Goal: Transaction & Acquisition: Purchase product/service

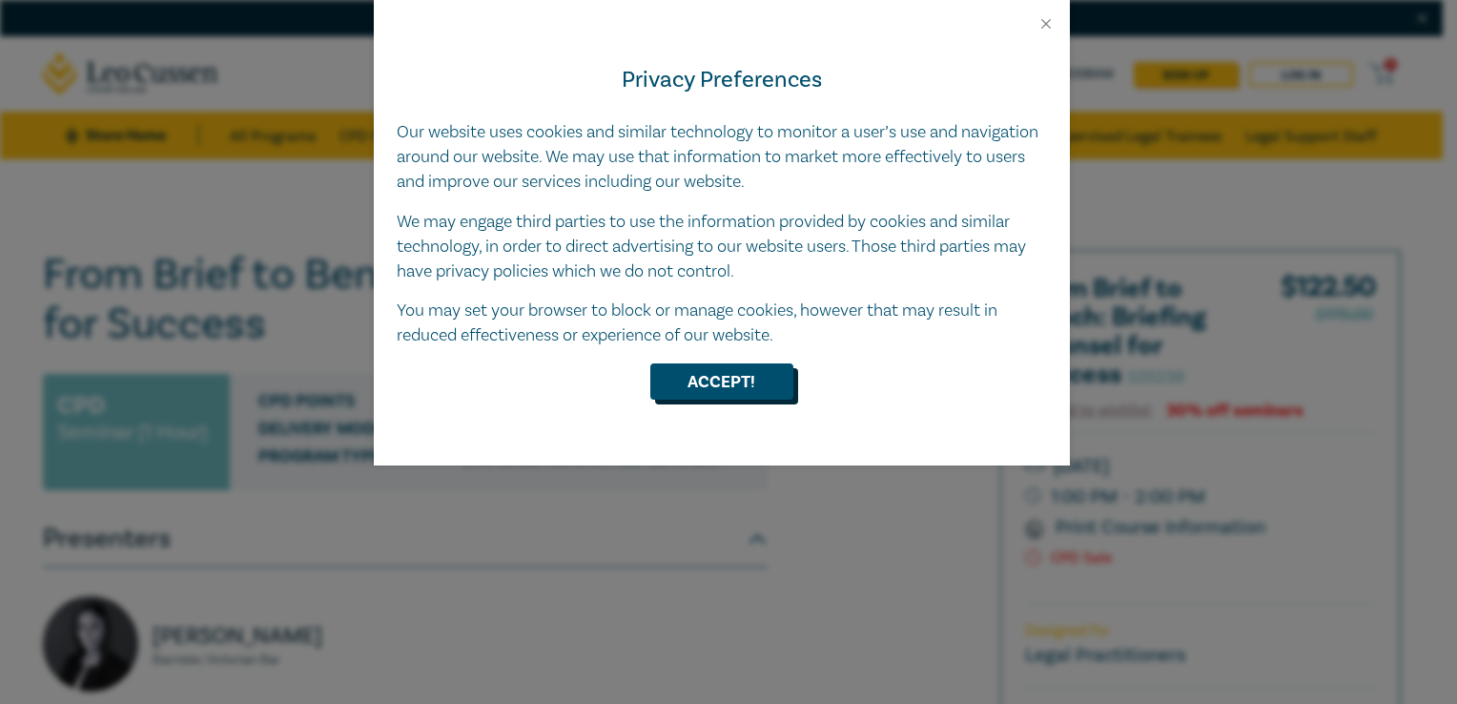
click at [775, 383] on button "Accept!" at bounding box center [721, 381] width 143 height 36
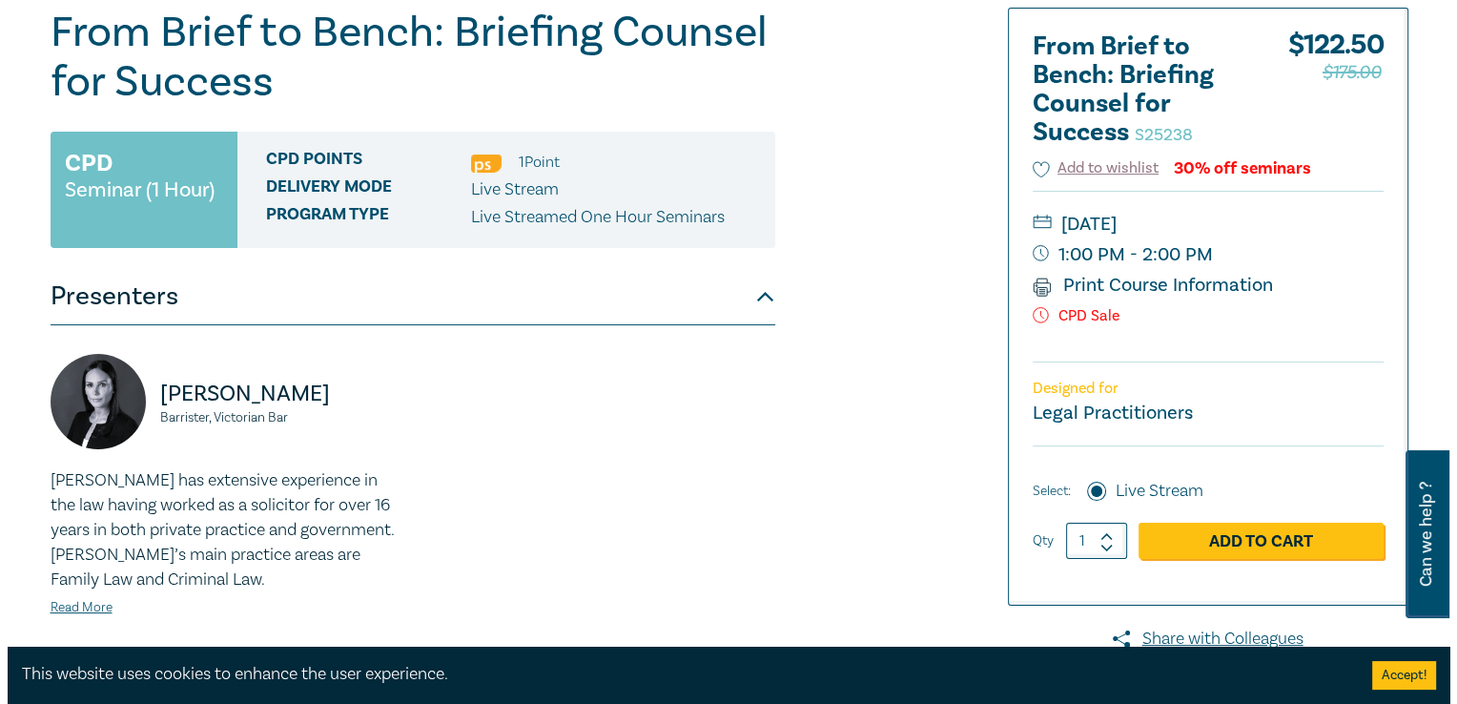
scroll to position [286, 0]
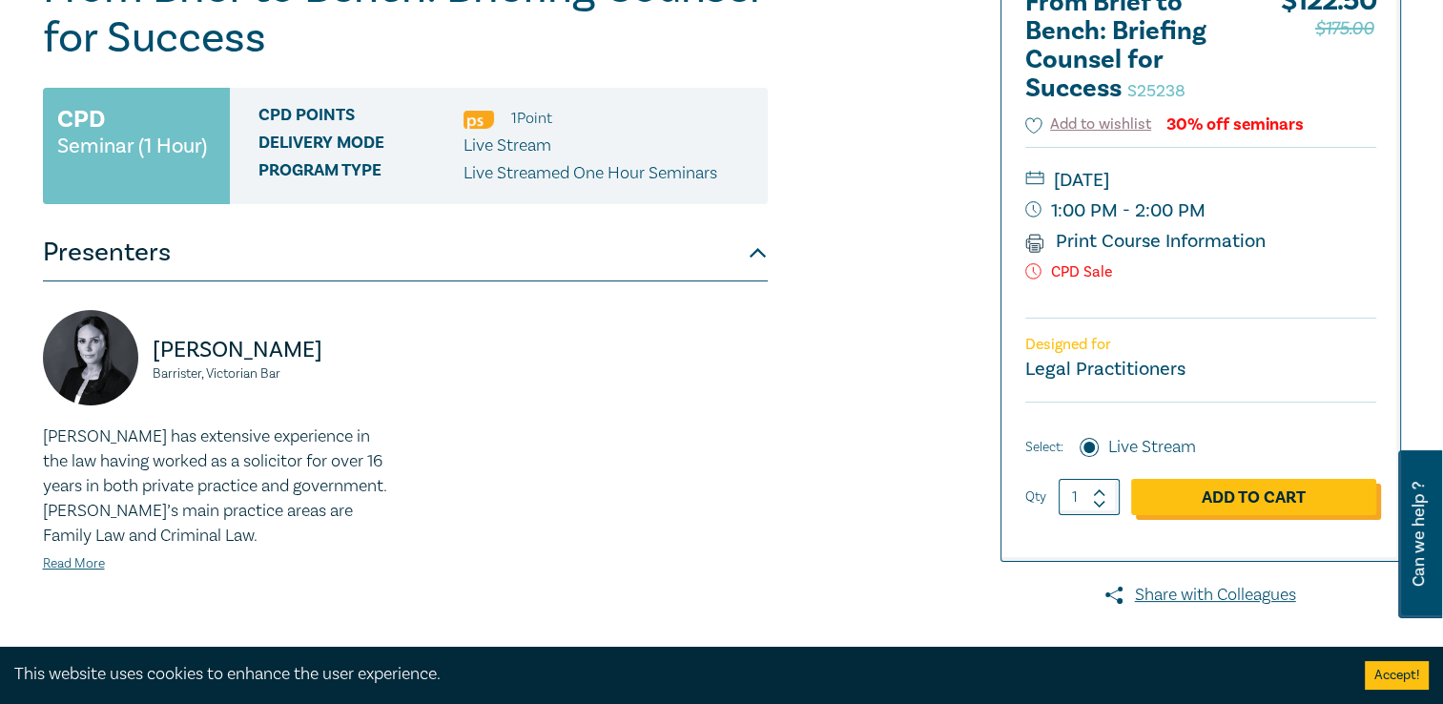
click at [1273, 482] on link "Add to Cart" at bounding box center [1253, 497] width 245 height 36
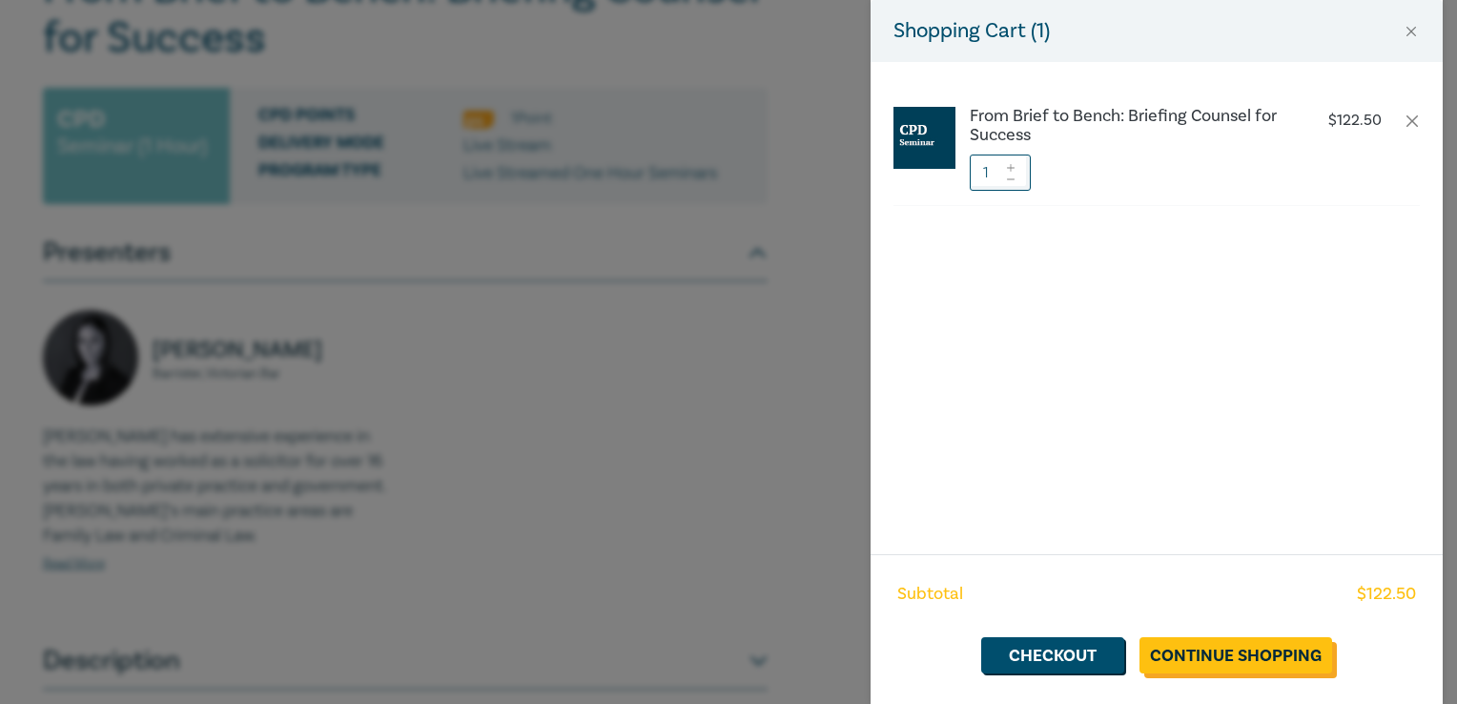
click at [1190, 654] on link "Continue Shopping" at bounding box center [1235, 655] width 193 height 36
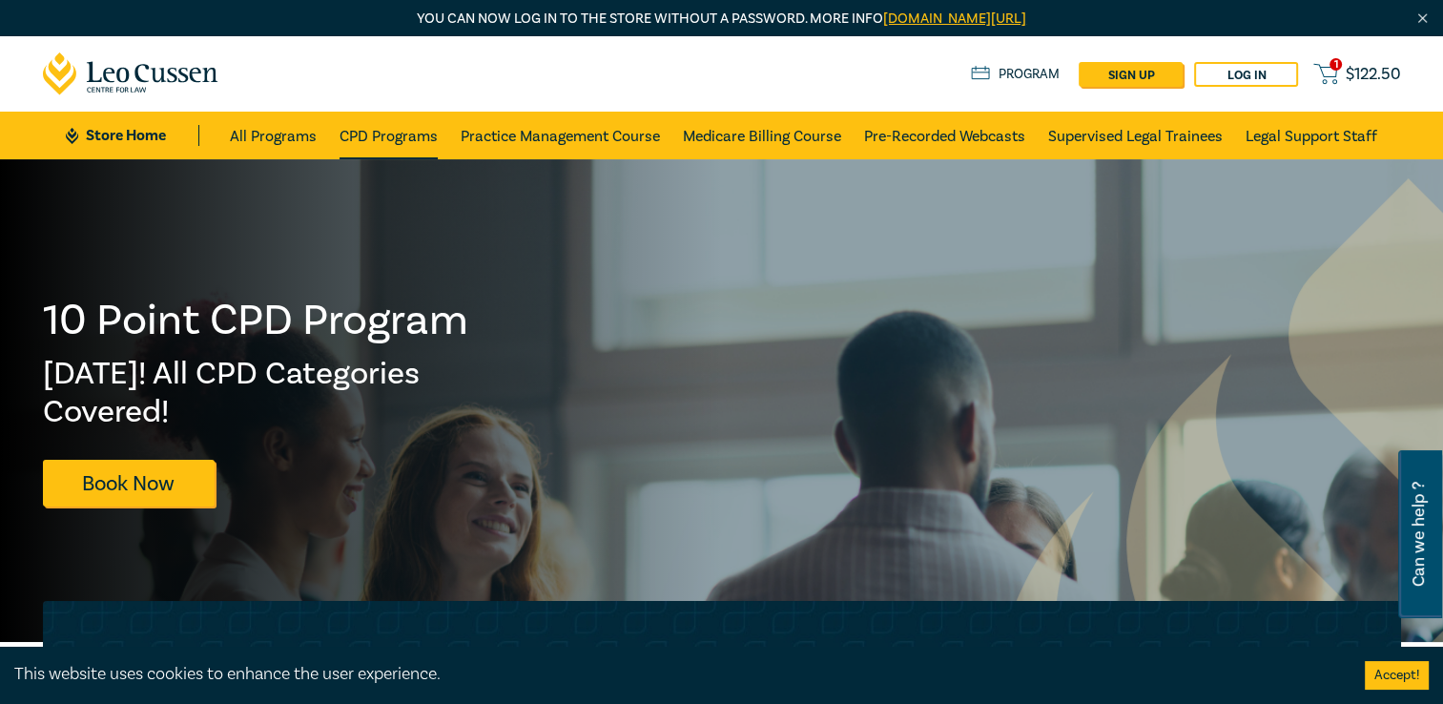
click at [392, 130] on link "CPD Programs" at bounding box center [388, 136] width 98 height 48
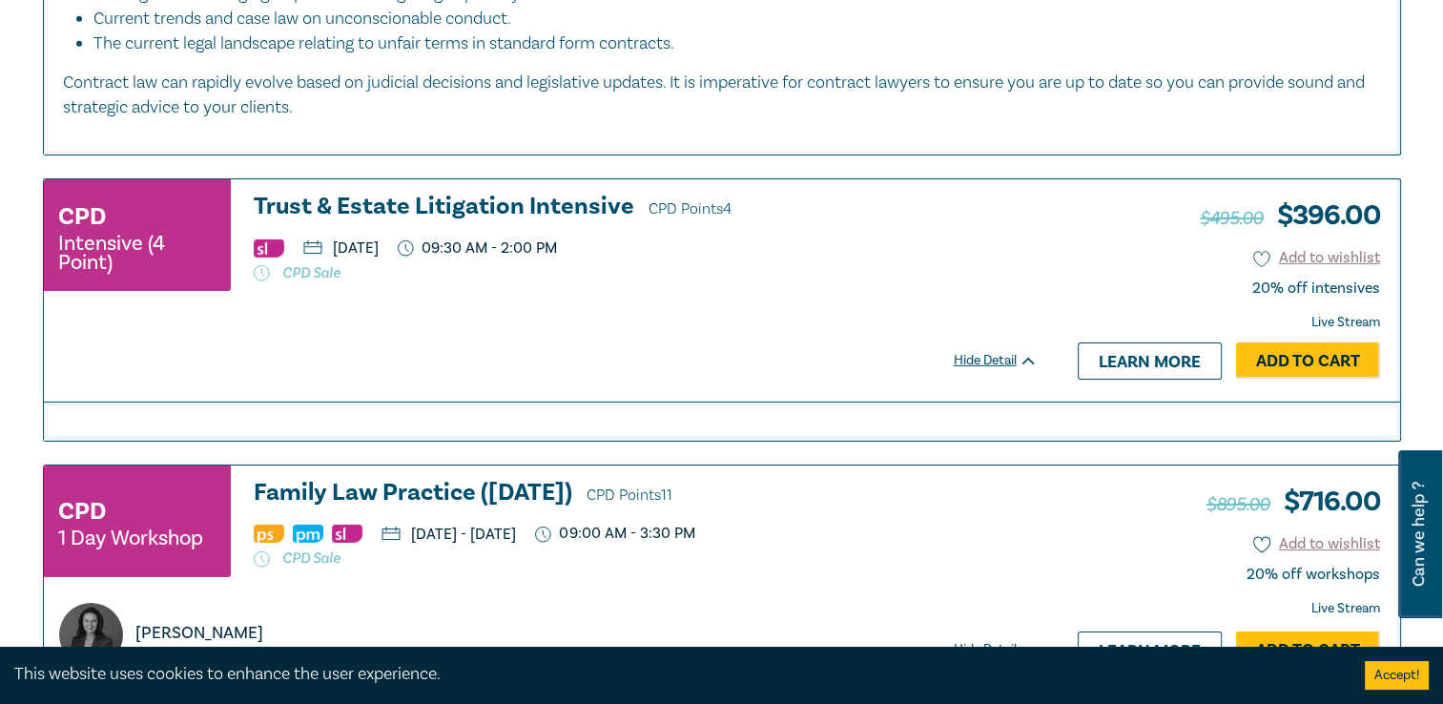
scroll to position [6197, 0]
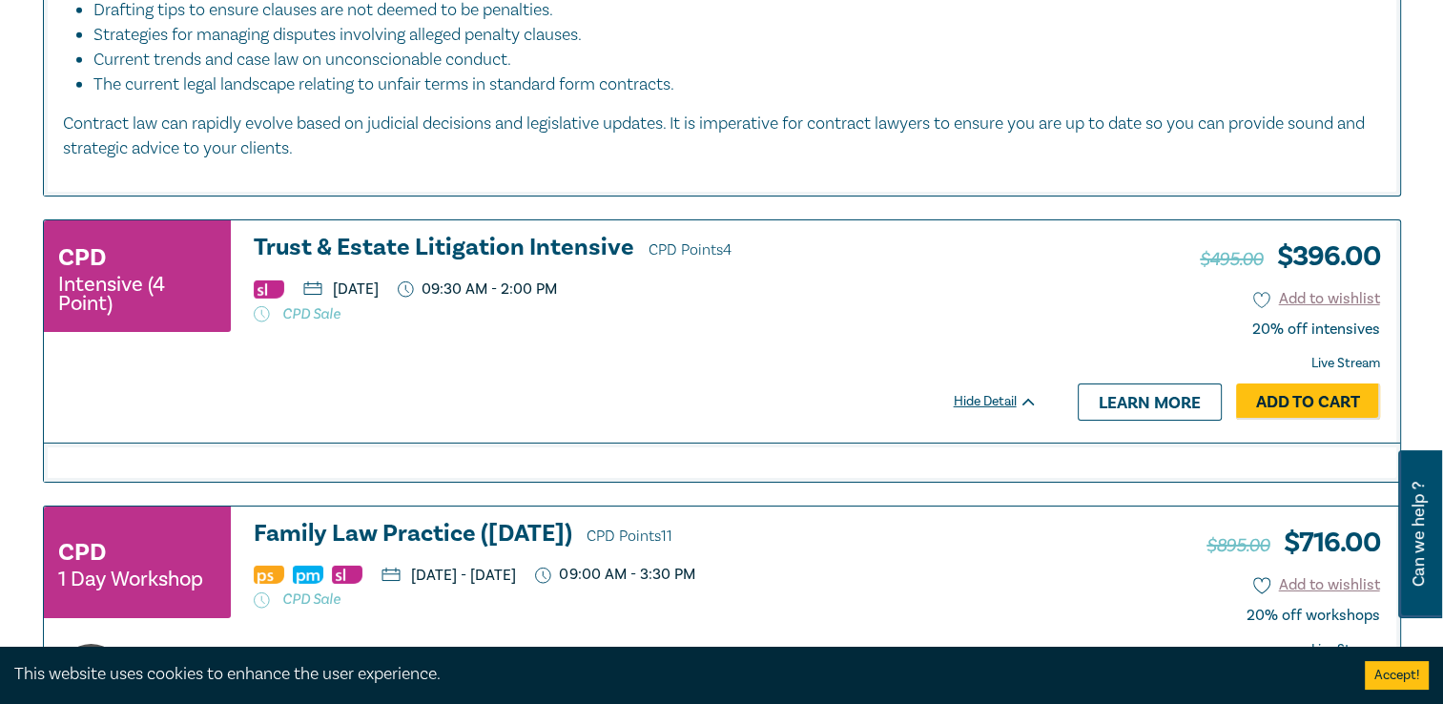
click at [484, 235] on h3 "Trust & Estate Litigation Intensive CPD Points 4" at bounding box center [646, 249] width 784 height 29
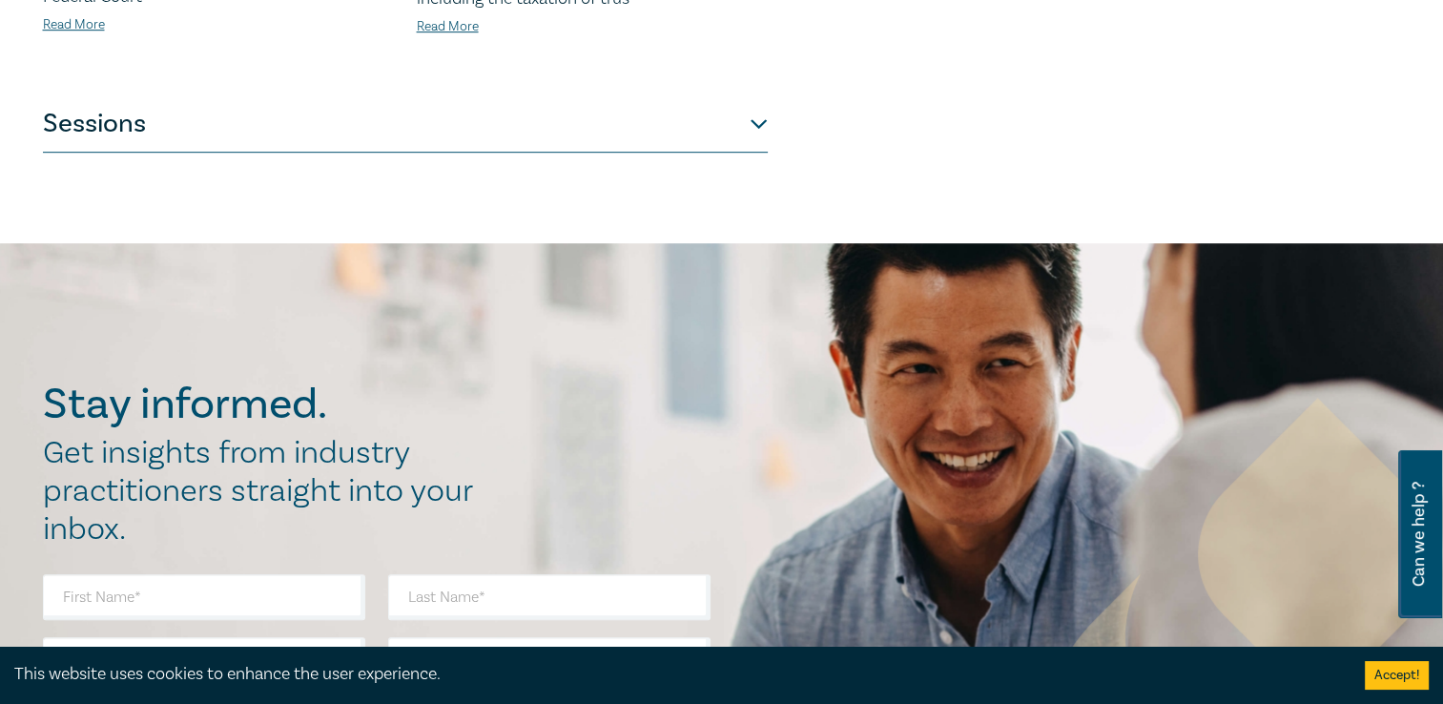
scroll to position [1144, 0]
click at [757, 94] on button "Sessions" at bounding box center [405, 122] width 725 height 57
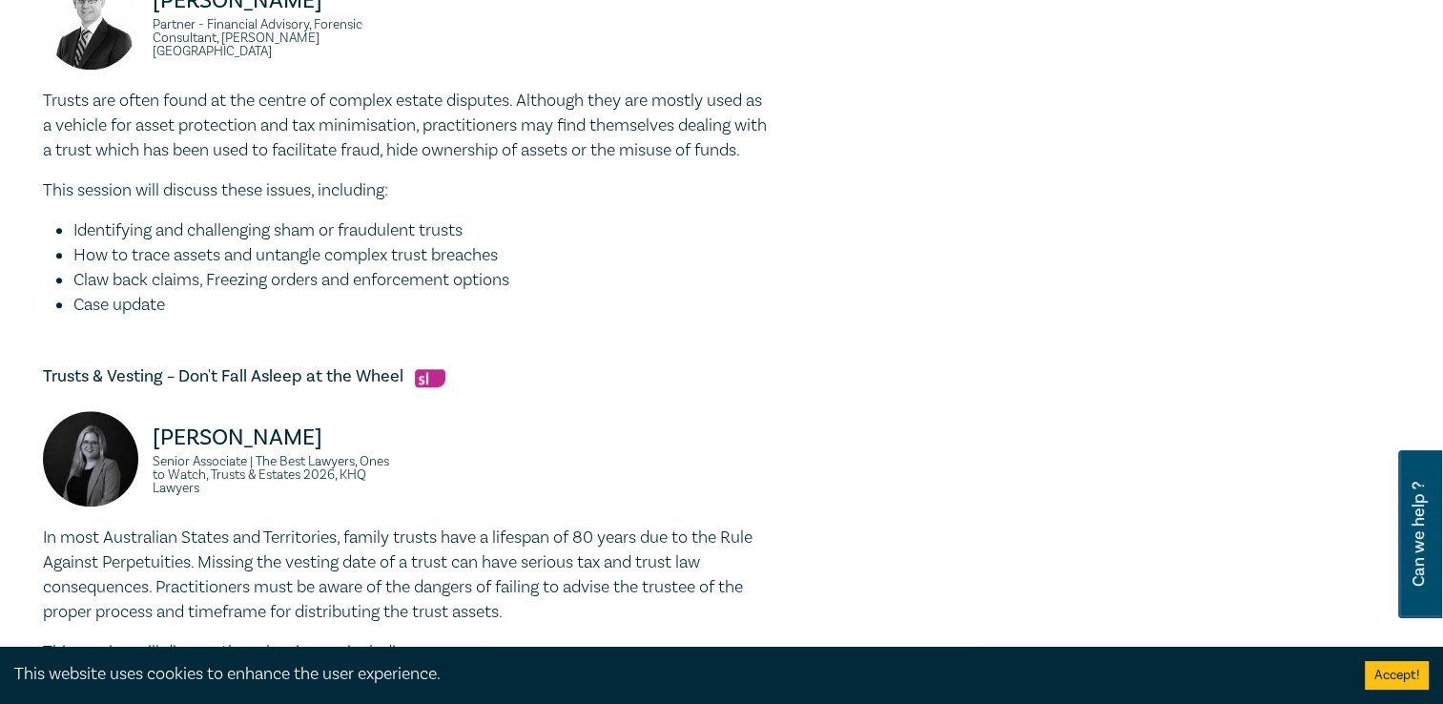
scroll to position [1716, 0]
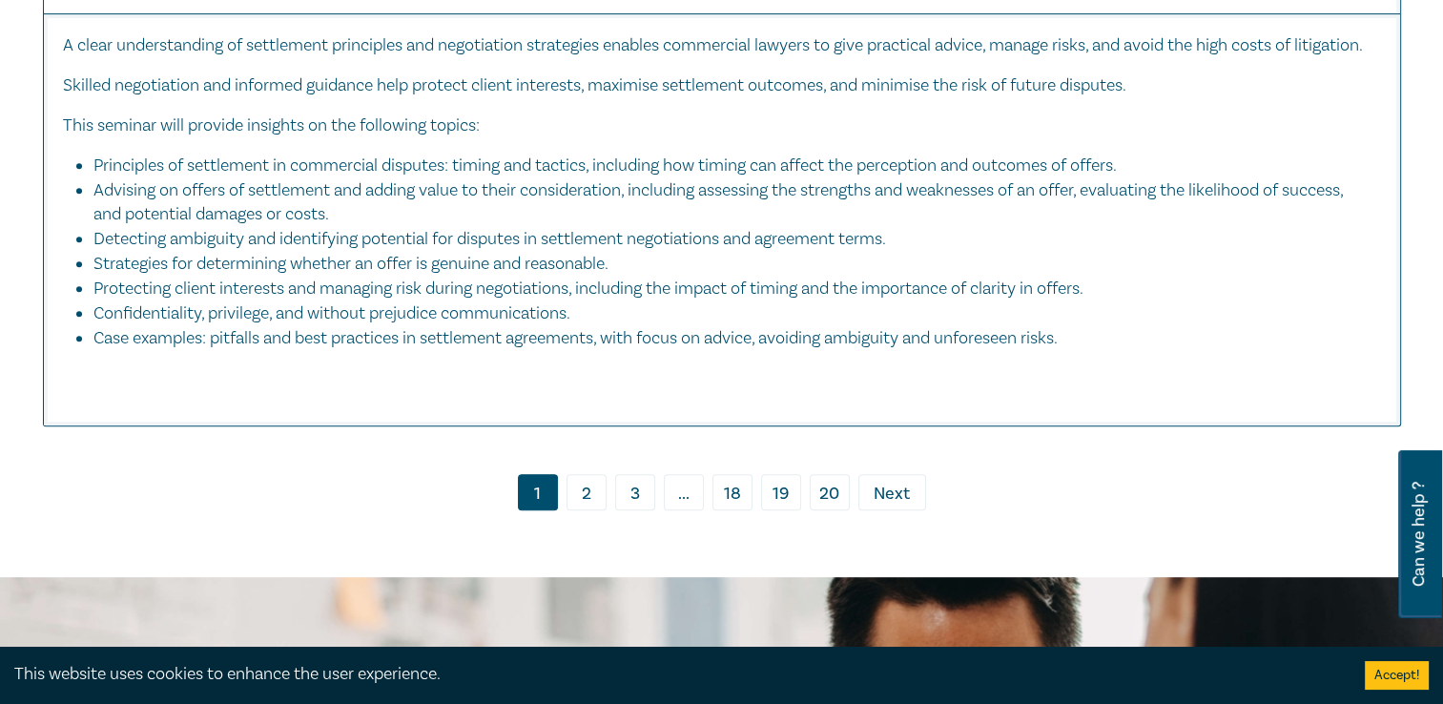
scroll to position [8200, 0]
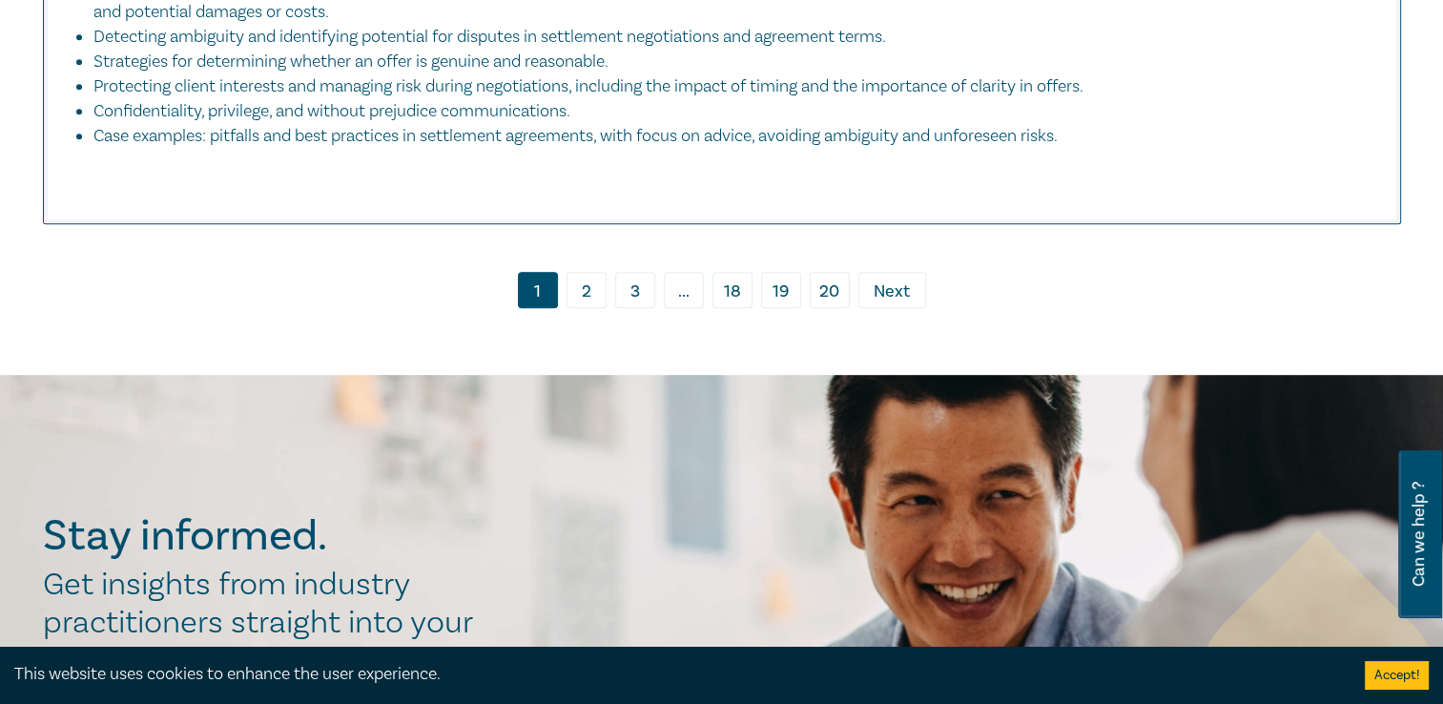
click at [588, 298] on link "2" at bounding box center [586, 290] width 40 height 36
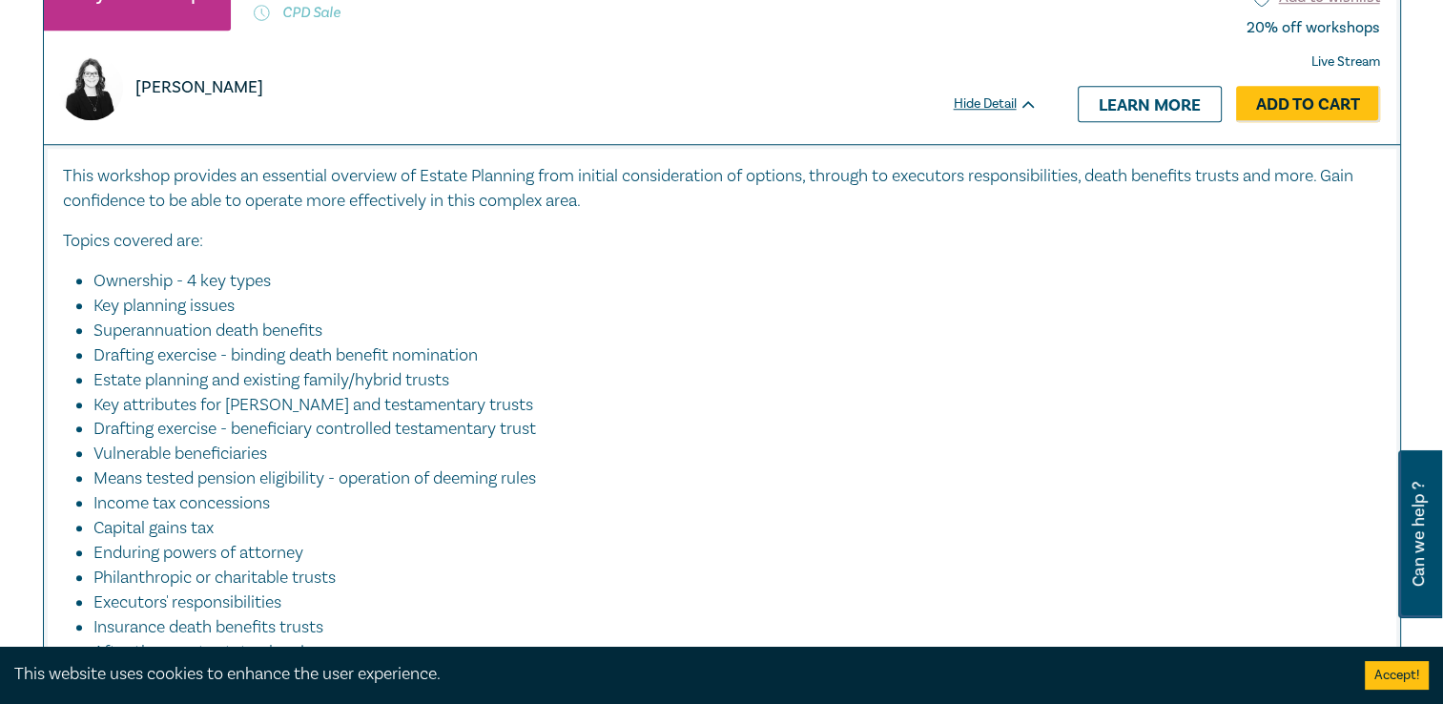
scroll to position [1526, 0]
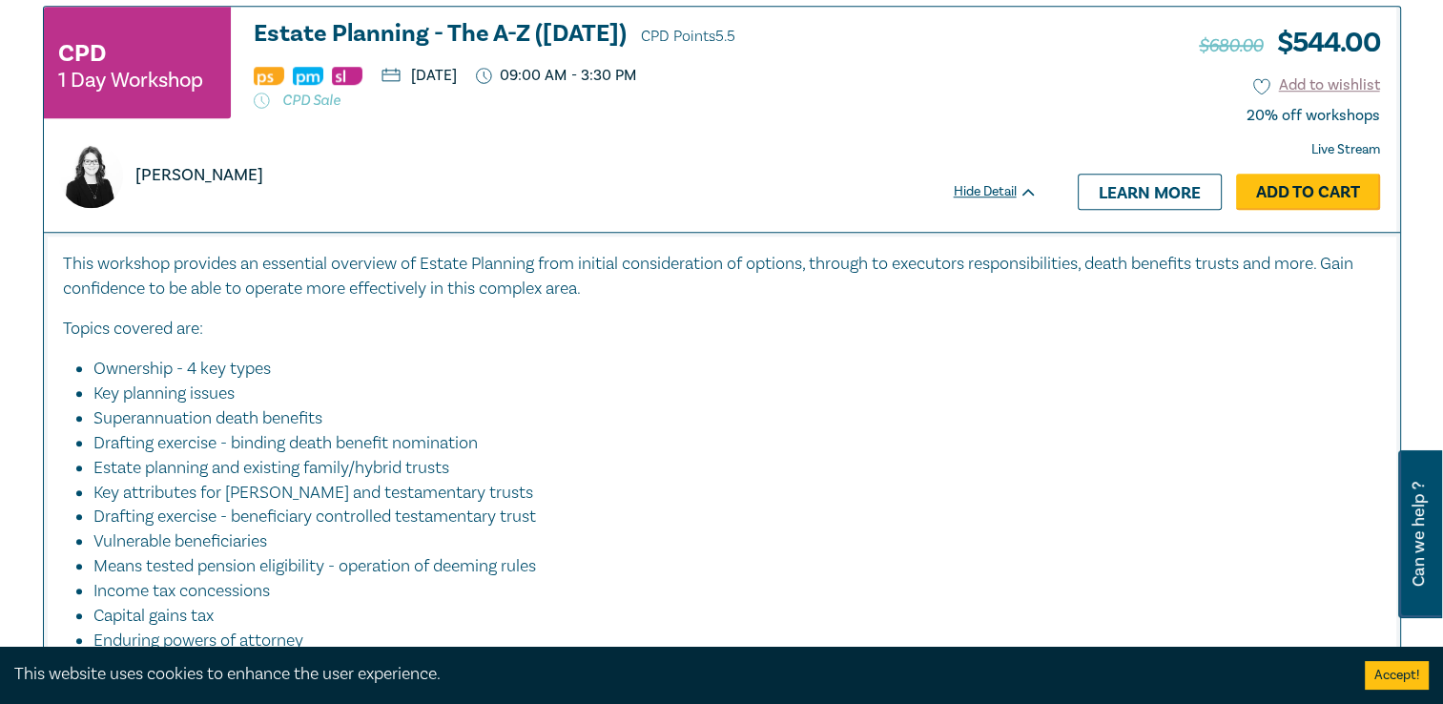
click at [1293, 185] on link "Add to Cart" at bounding box center [1308, 192] width 144 height 36
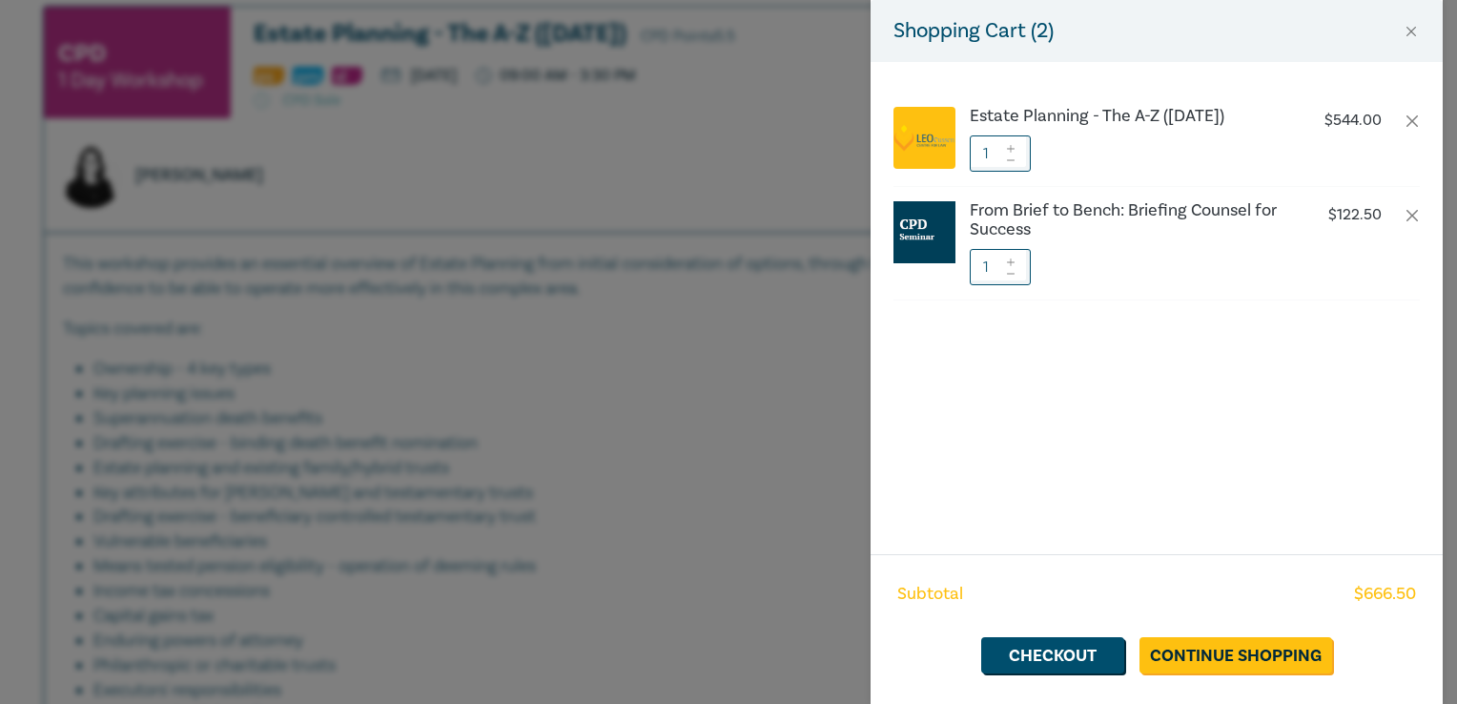
click at [786, 388] on div "Shopping Cart ( 2 ) Estate Planning - The A-Z ([DATE]) $ 544.00 1 From Brief to…" at bounding box center [728, 352] width 1457 height 704
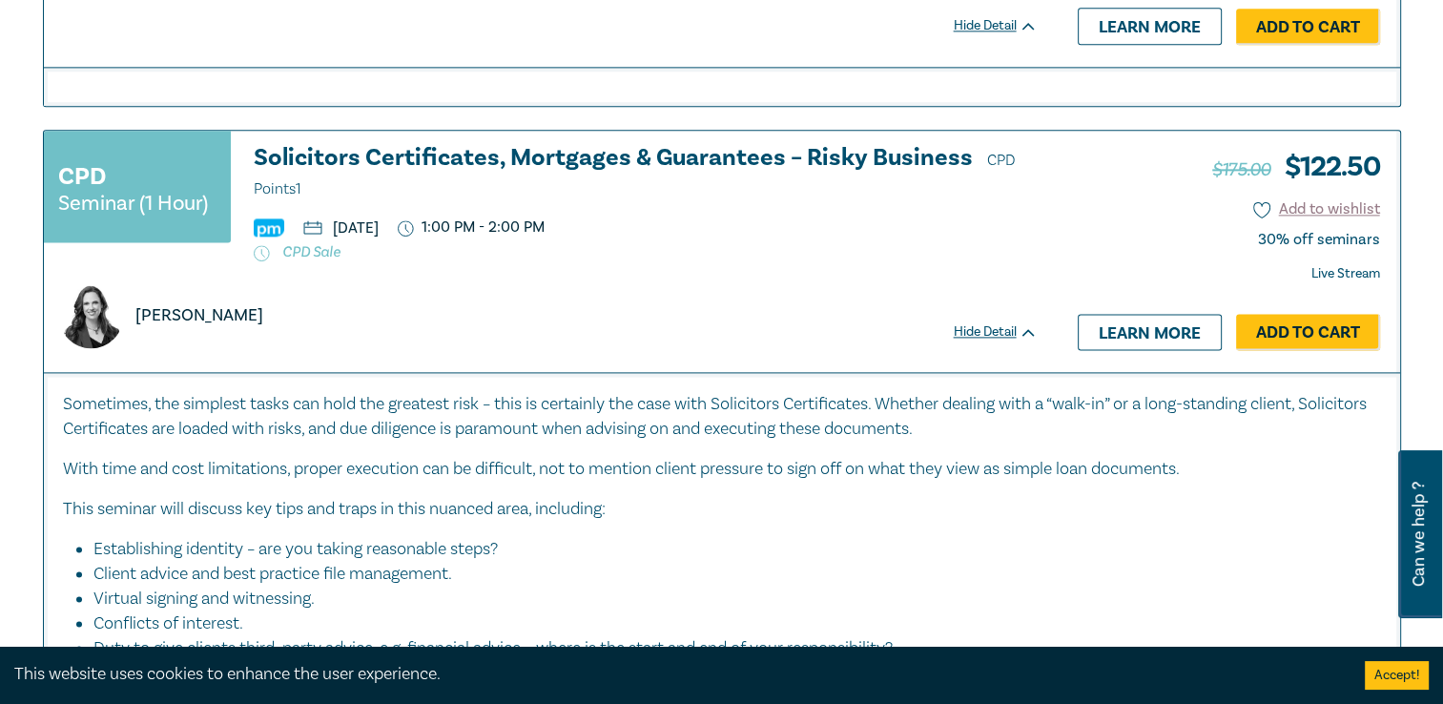
scroll to position [2574, 0]
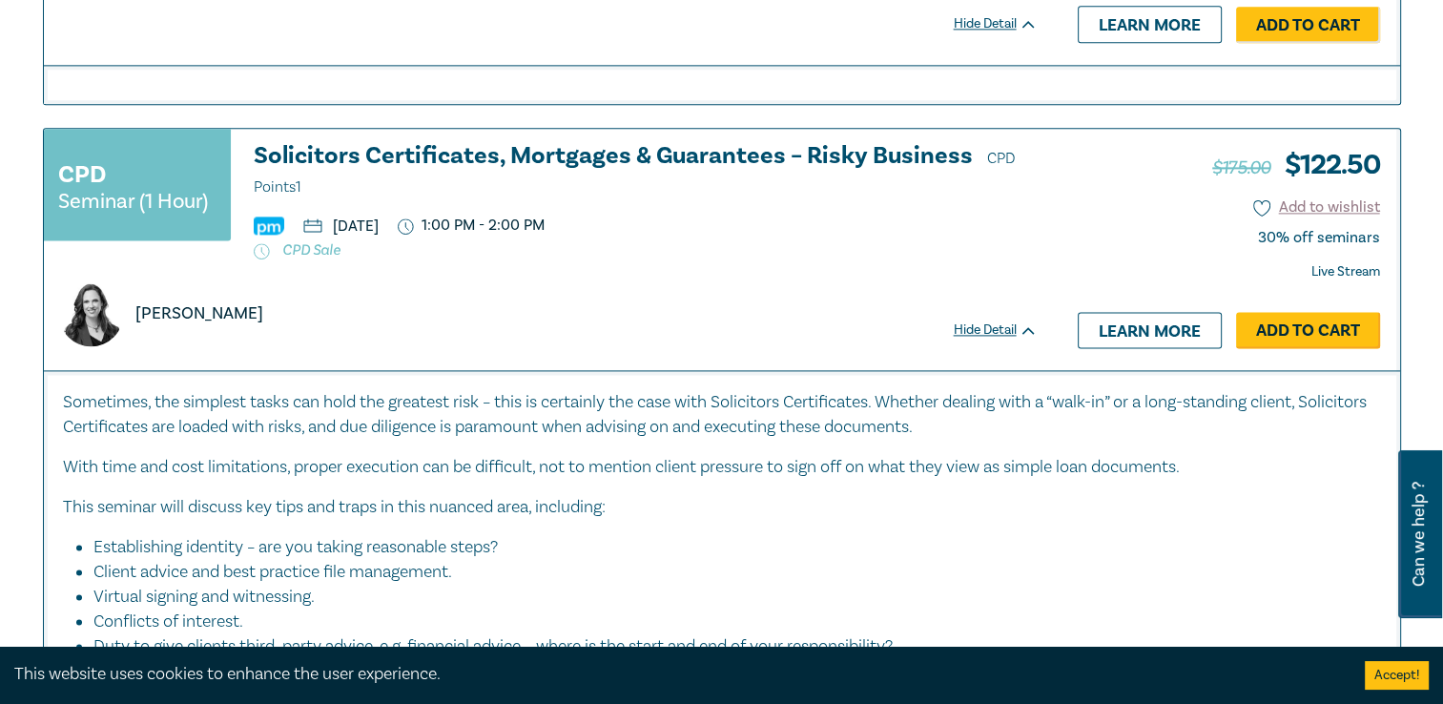
click at [1289, 328] on link "Add to Cart" at bounding box center [1308, 330] width 144 height 36
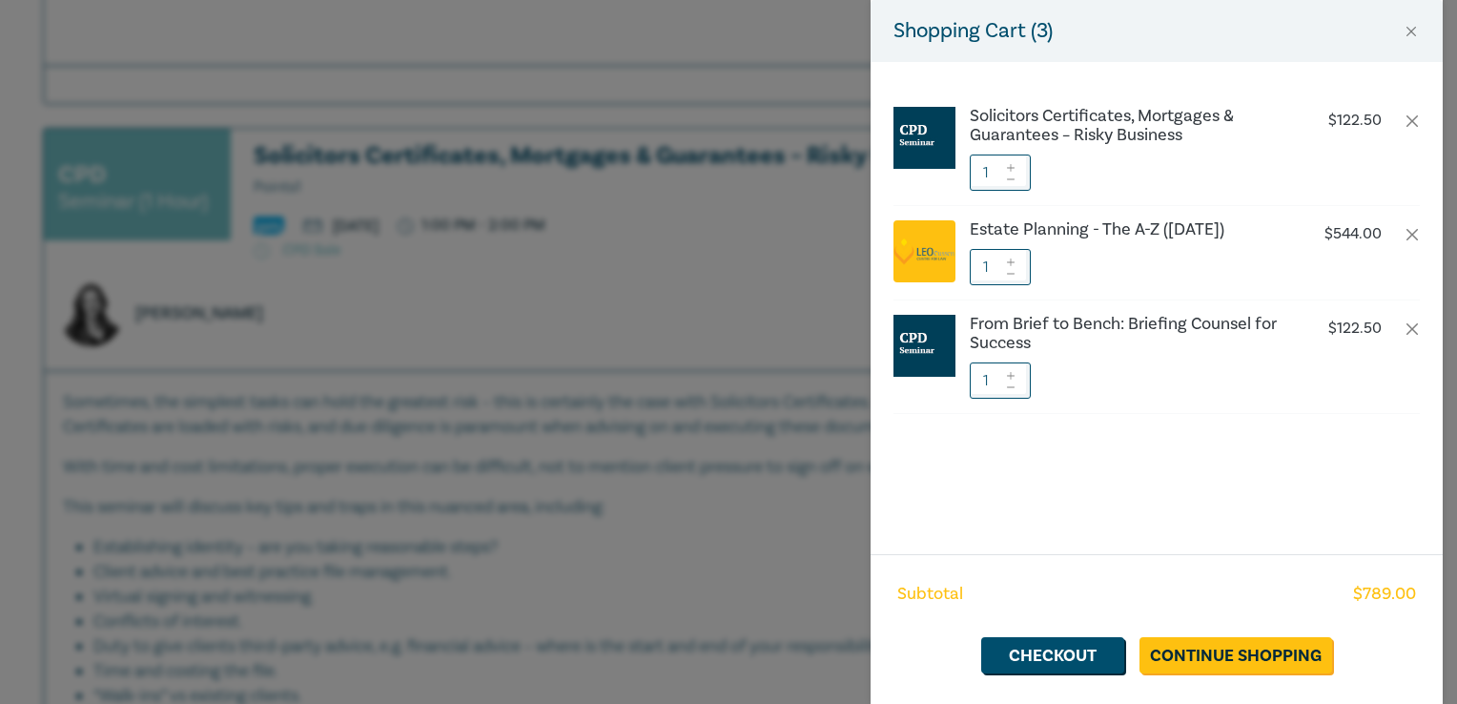
click at [763, 304] on div "Shopping Cart ( 3 ) Solicitors Certificates, Mortgages & Guarantees – Risky Bus…" at bounding box center [728, 352] width 1457 height 704
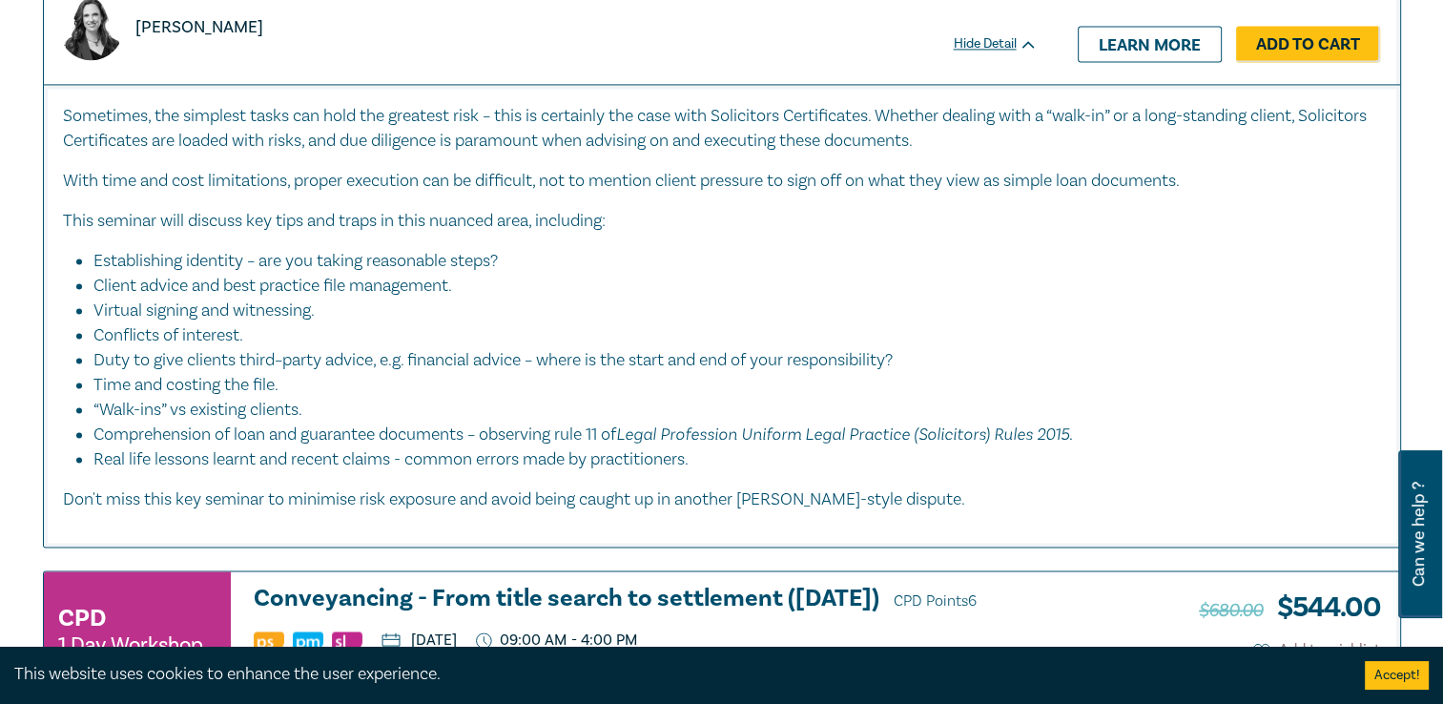
scroll to position [3242, 0]
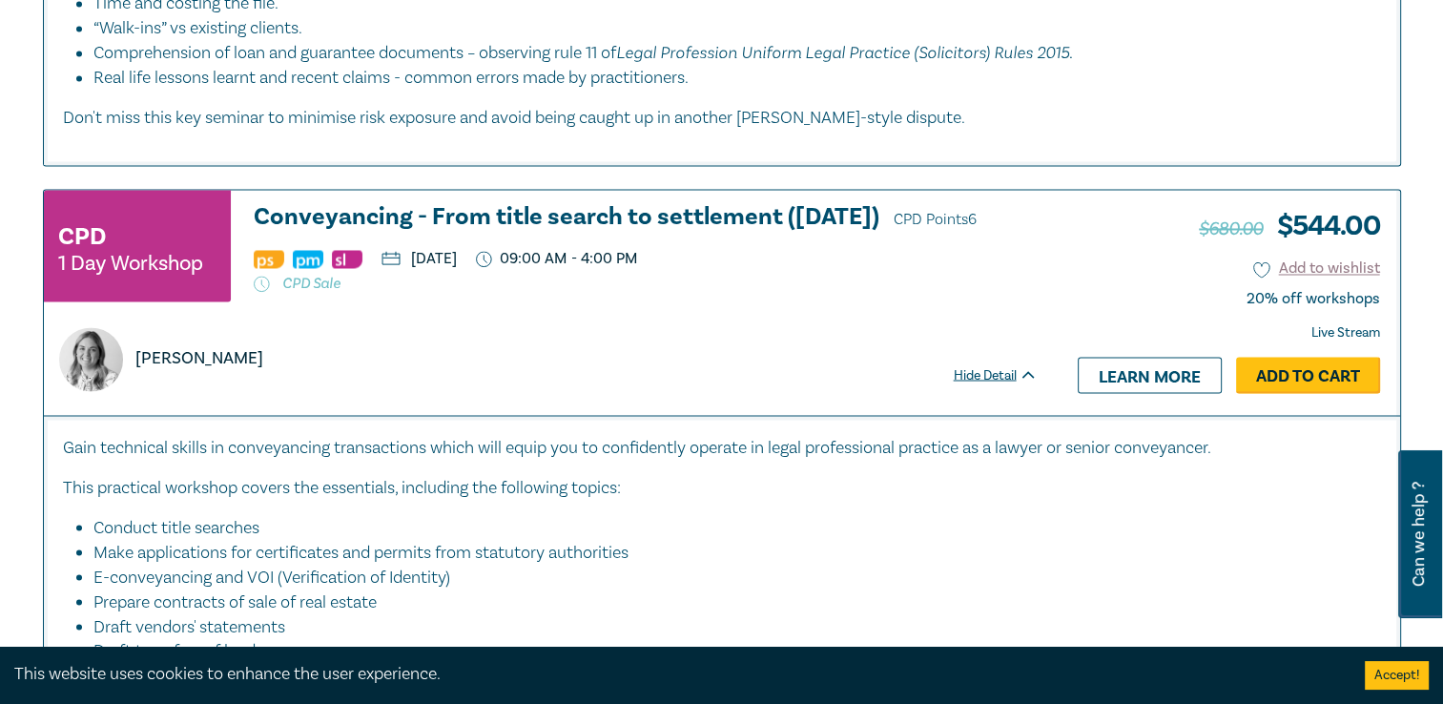
click at [1308, 387] on link "Add to Cart" at bounding box center [1308, 375] width 144 height 36
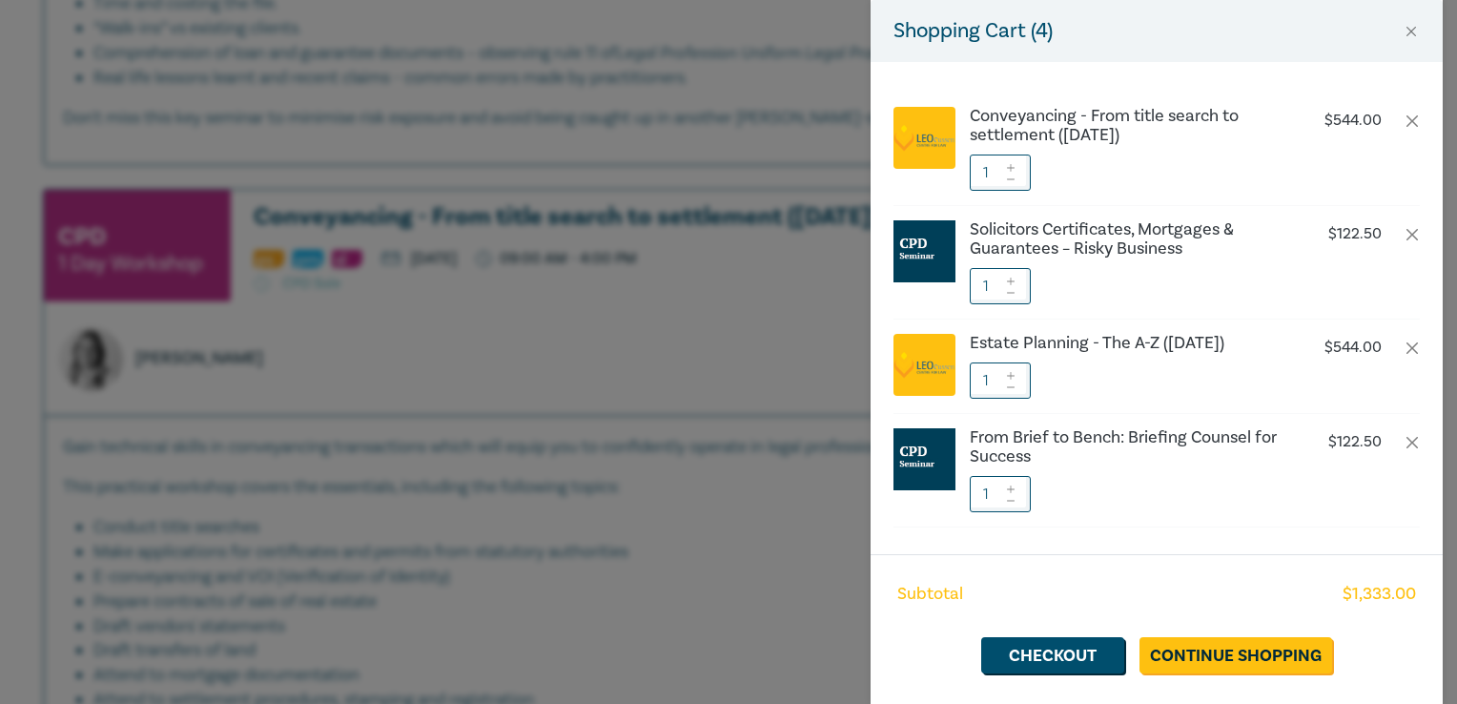
click at [754, 347] on div "Shopping Cart ( 4 ) Conveyancing - From title search to settlement ([DATE]) $ 5…" at bounding box center [728, 352] width 1457 height 704
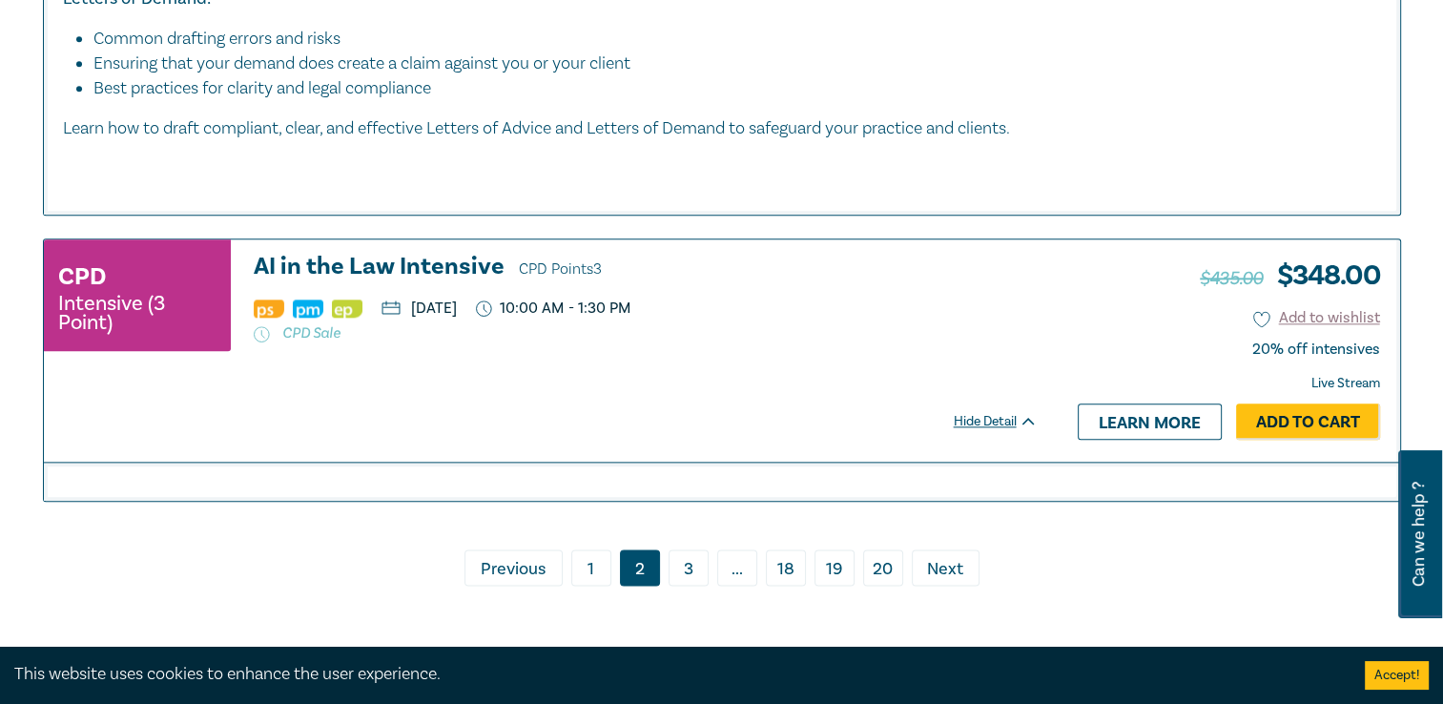
scroll to position [9439, 0]
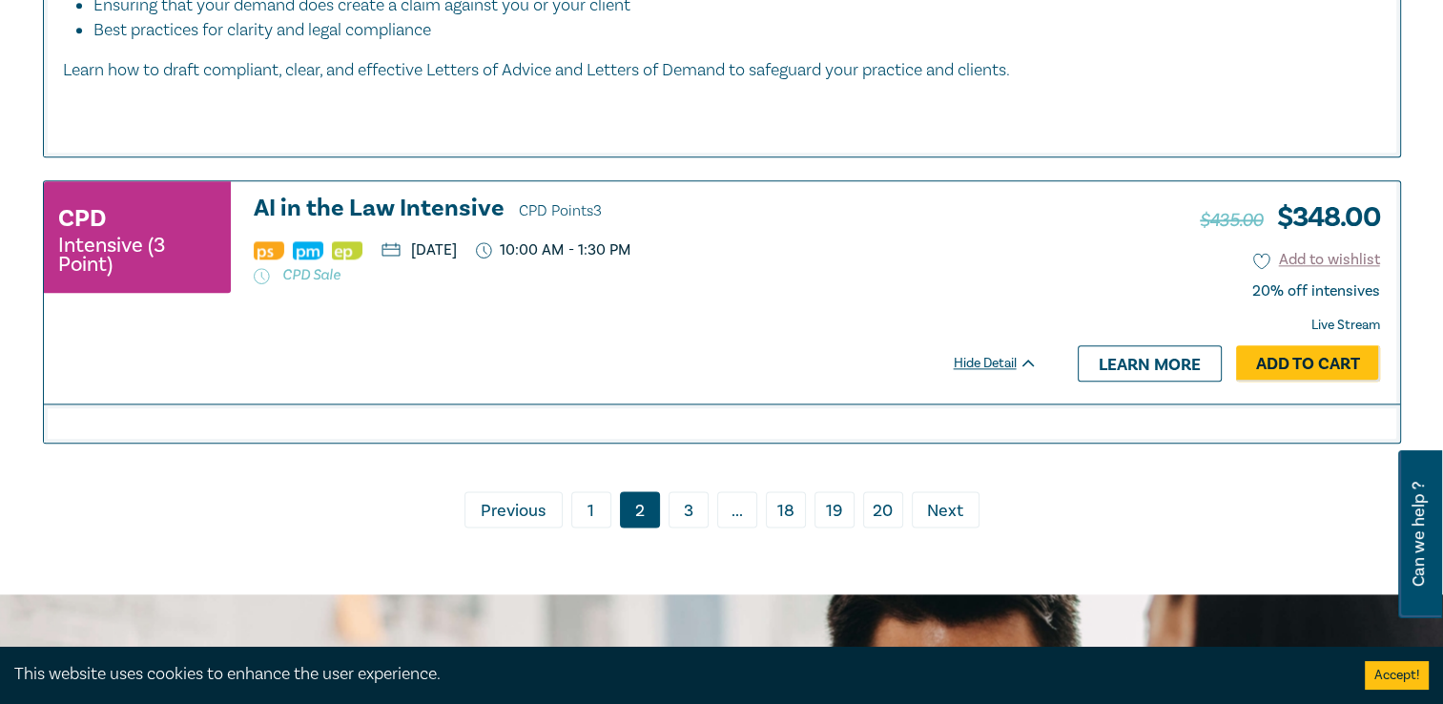
click at [694, 527] on link "3" at bounding box center [688, 509] width 40 height 36
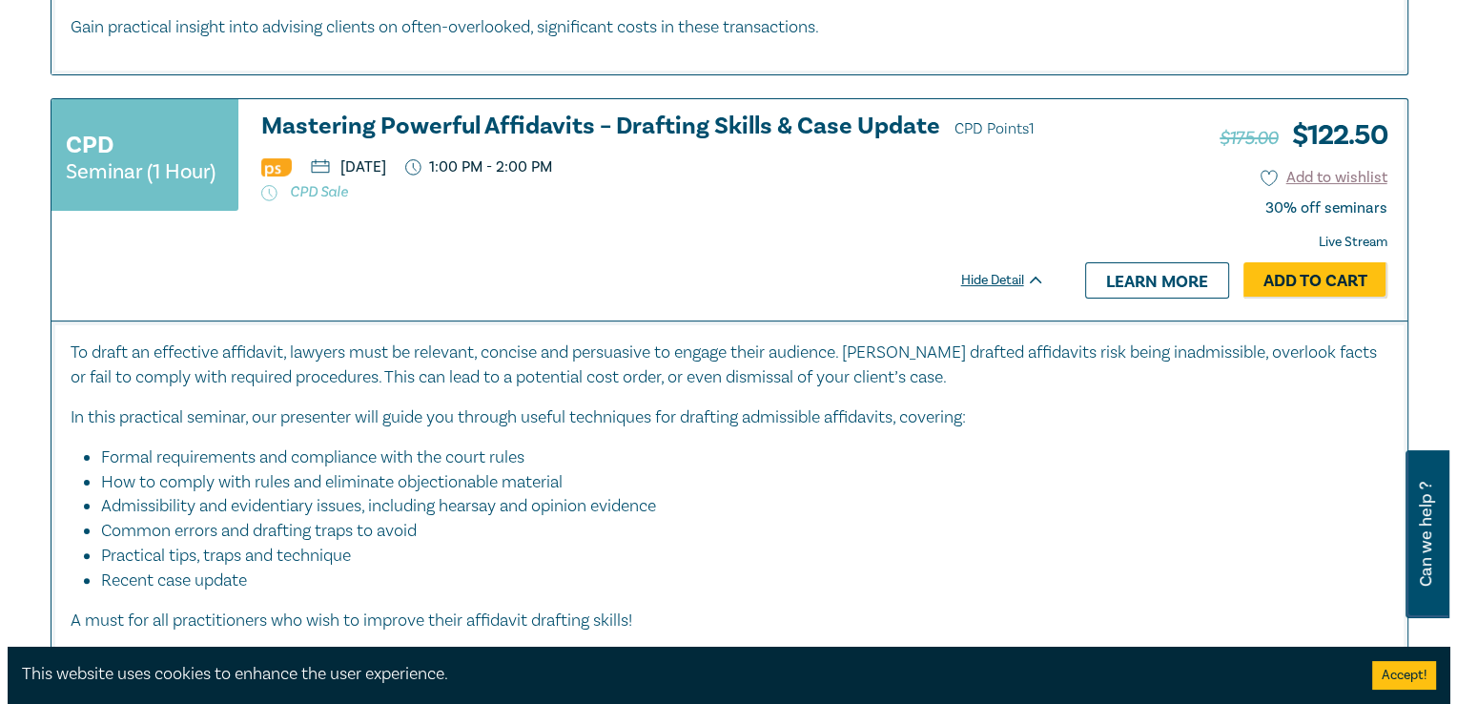
scroll to position [7532, 0]
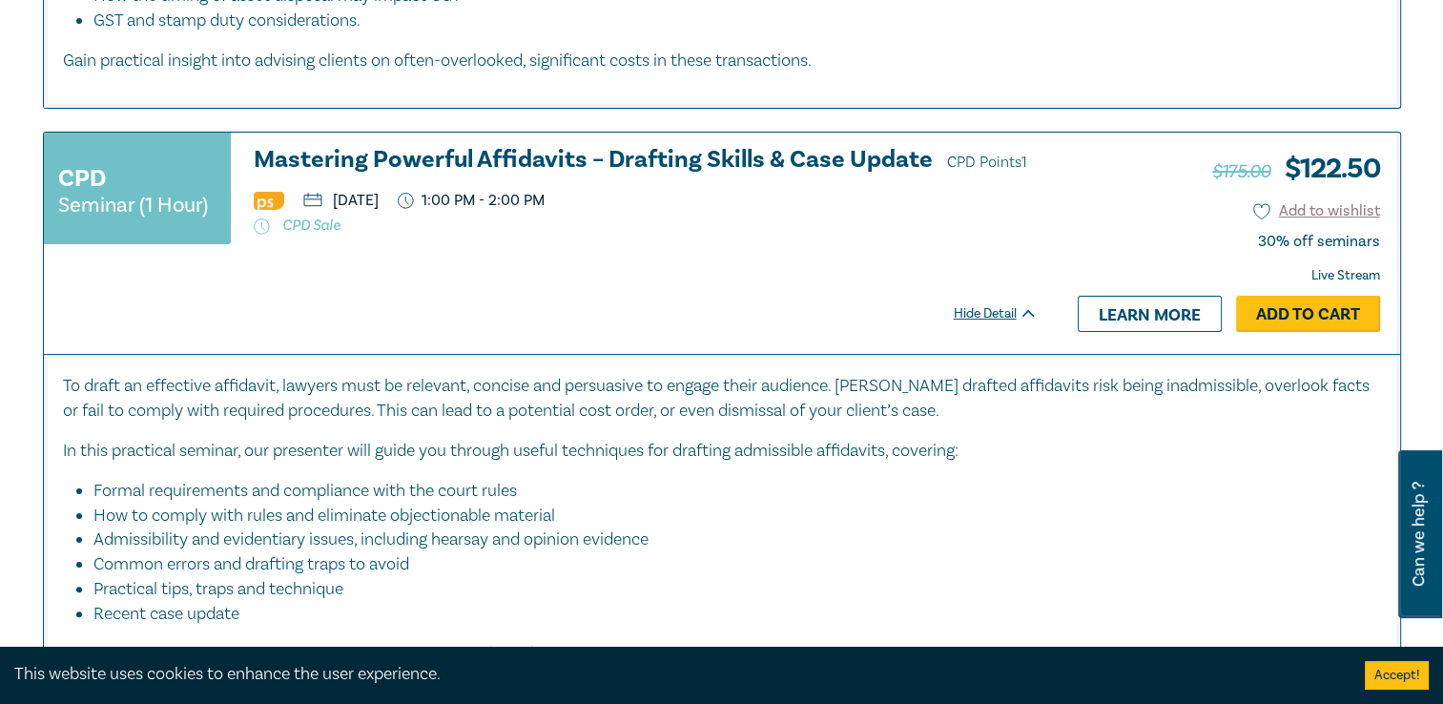
click at [1270, 314] on link "Add to Cart" at bounding box center [1308, 314] width 144 height 36
